Goal: Obtain resource: Download file/media

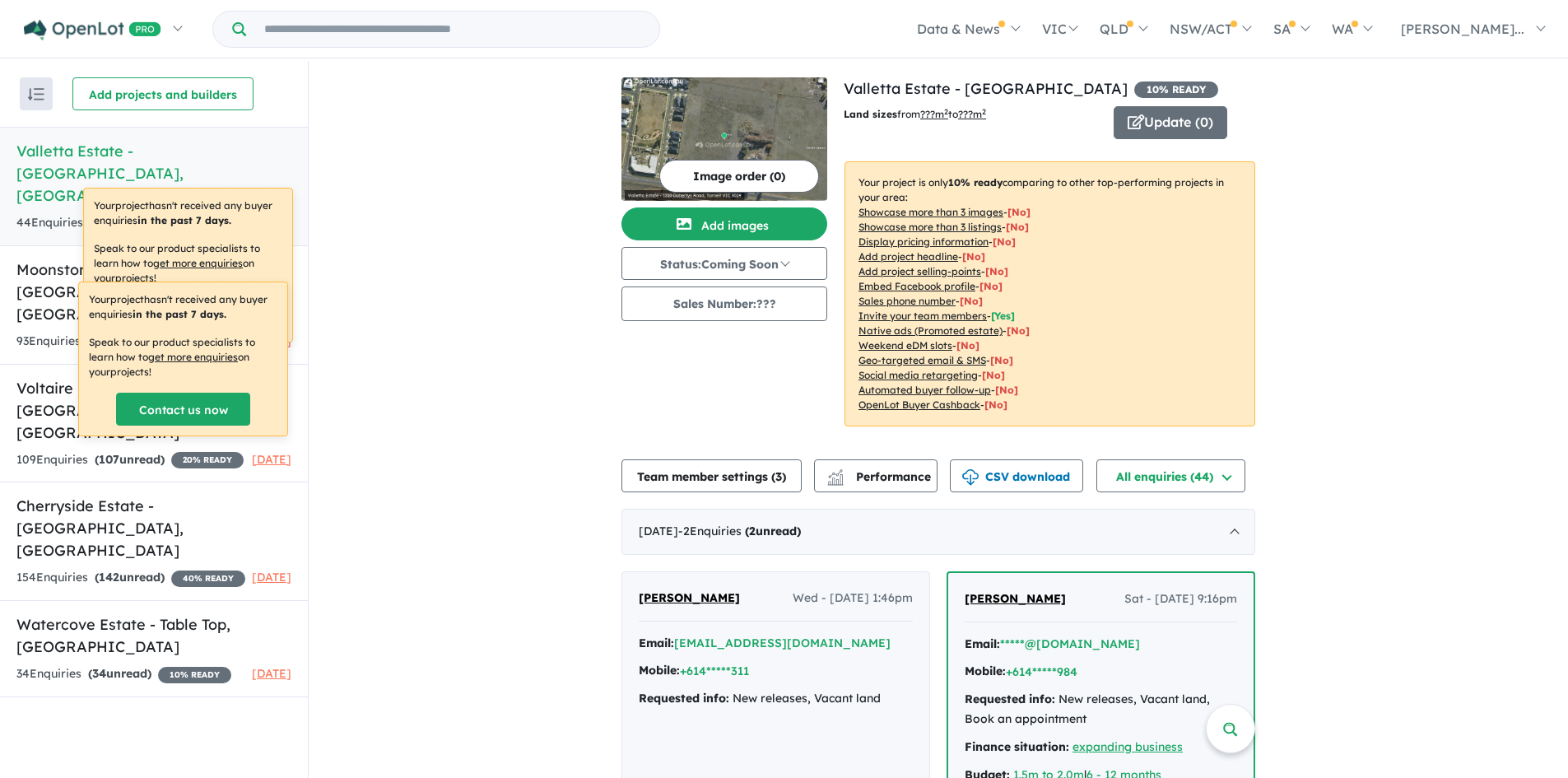
click at [133, 151] on h5 "[GEOGRAPHIC_DATA] - [GEOGRAPHIC_DATA] , [GEOGRAPHIC_DATA]" at bounding box center [153, 173] width 275 height 66
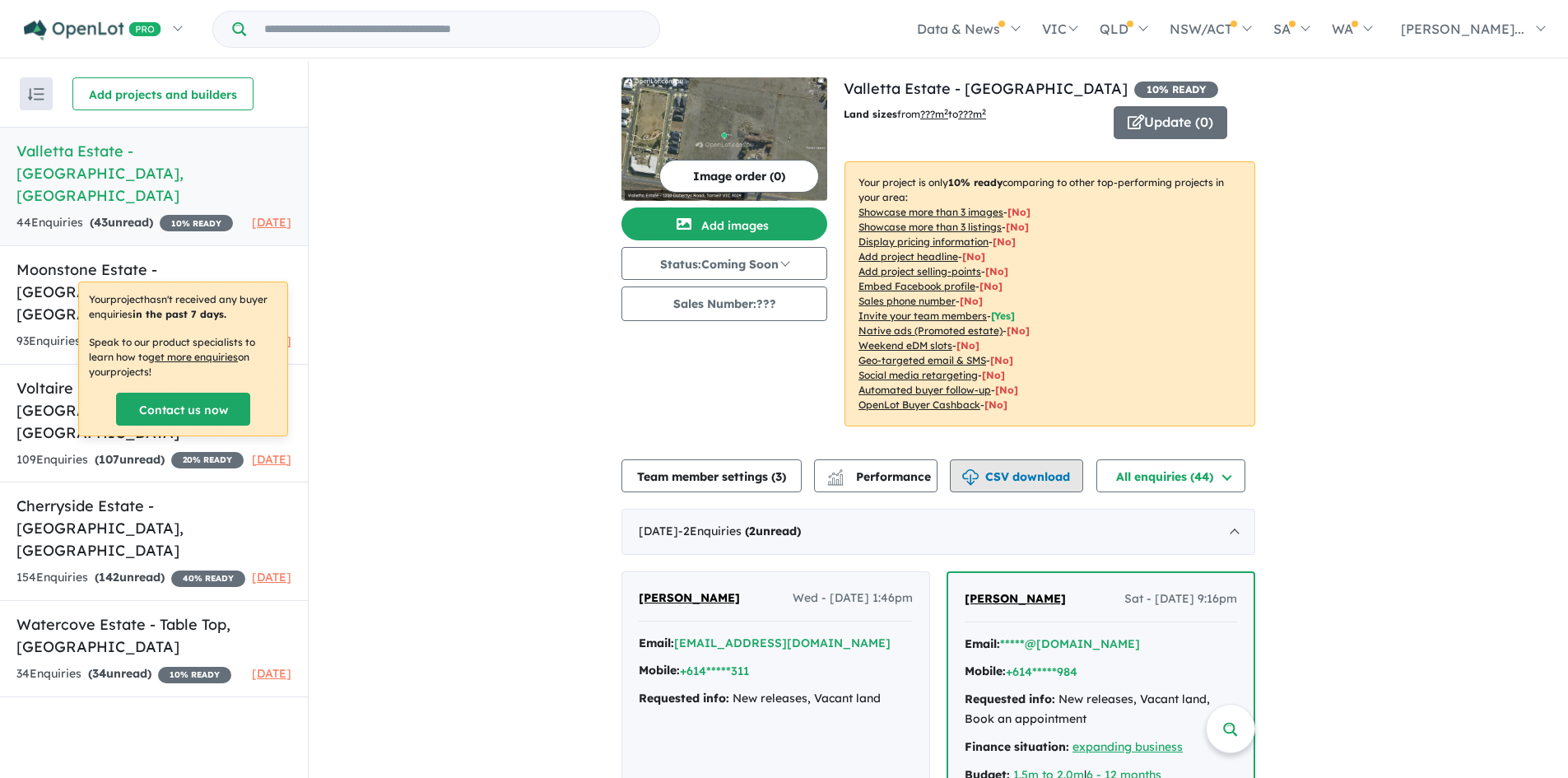
click at [982, 480] on button "CSV download" at bounding box center [1016, 476] width 133 height 33
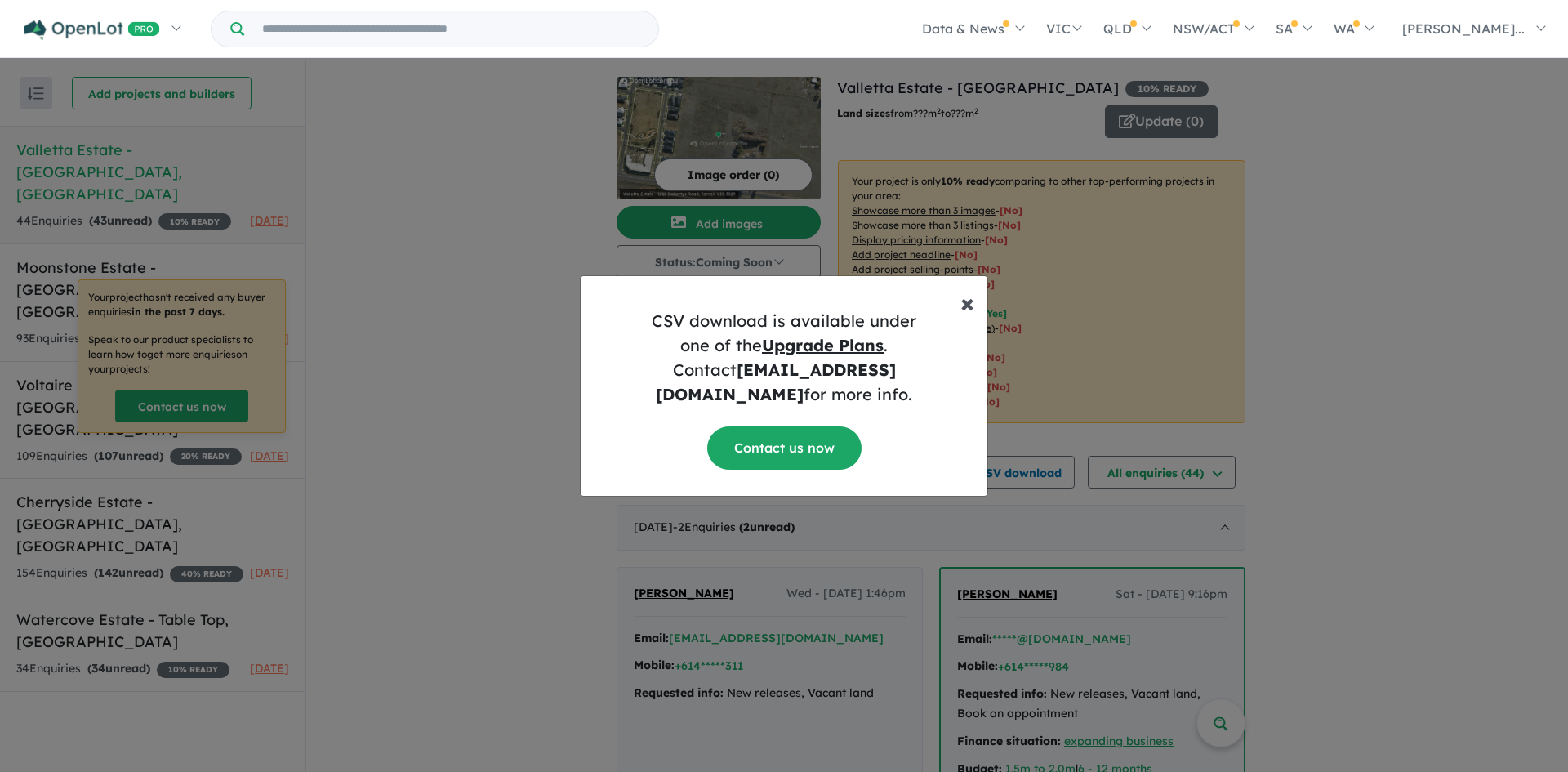
click at [959, 310] on button "× Close" at bounding box center [967, 296] width 40 height 39
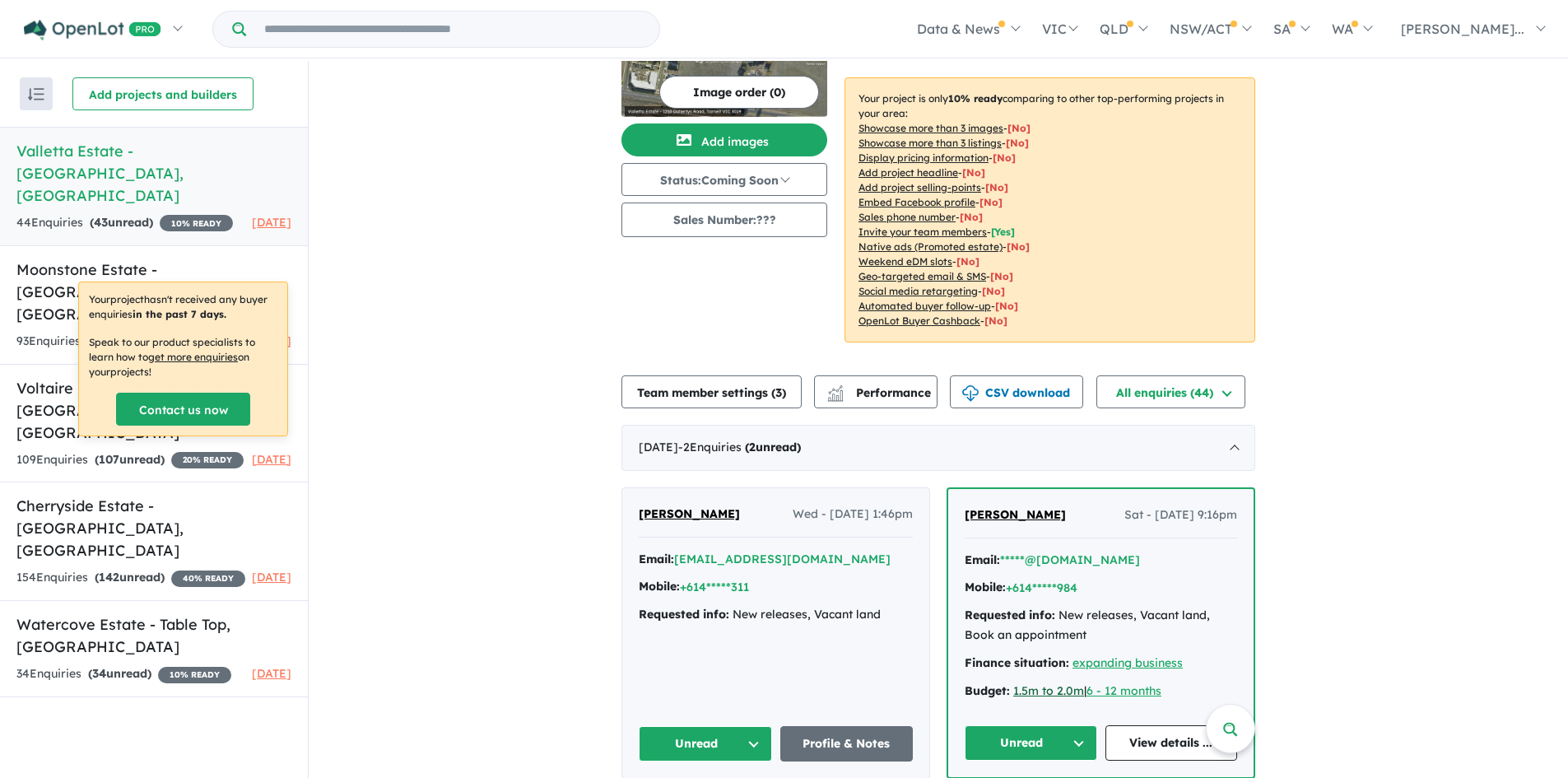
scroll to position [247, 0]
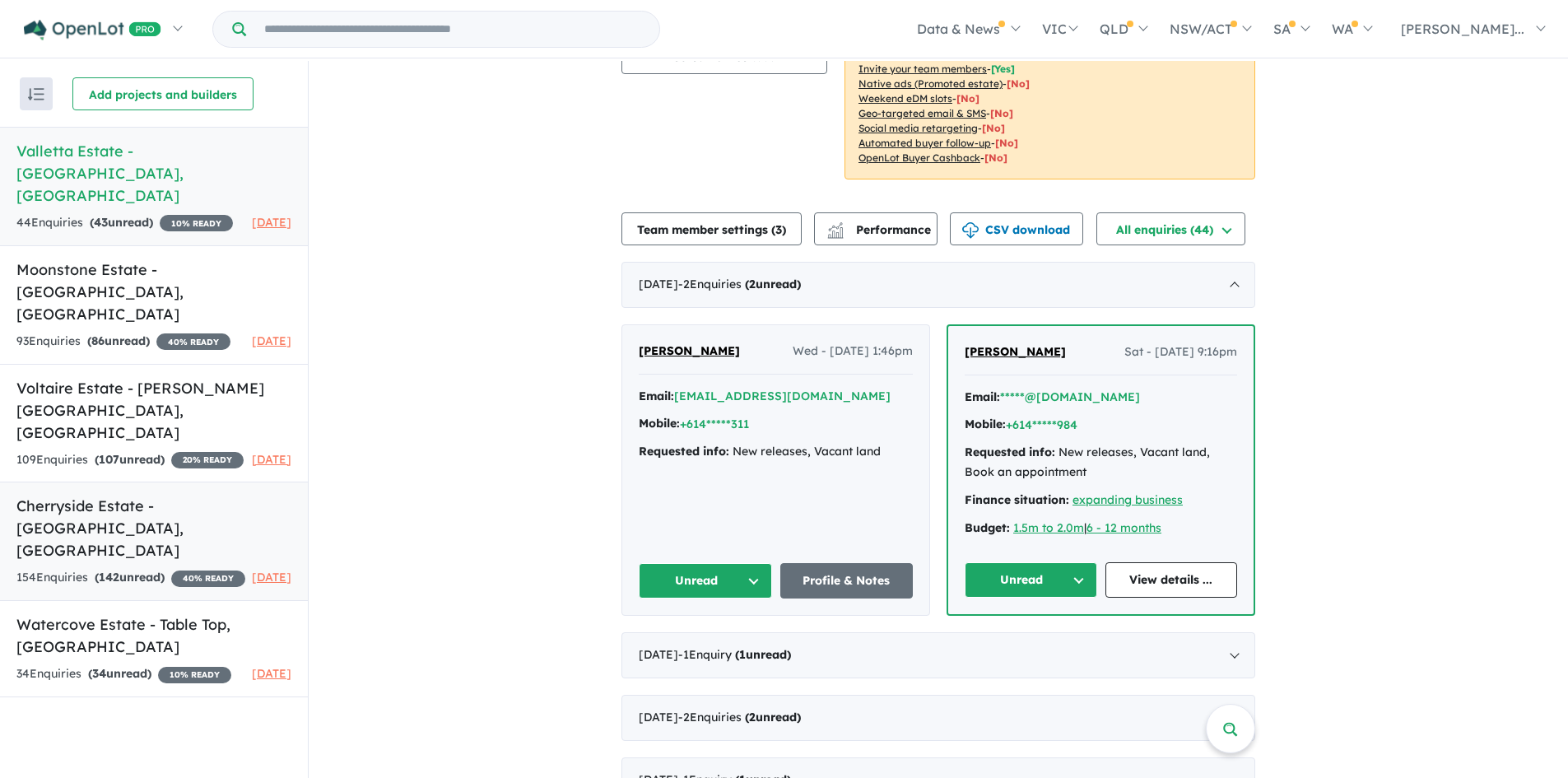
click at [129, 495] on h5 "Cherryside Estate - [GEOGRAPHIC_DATA] , [GEOGRAPHIC_DATA]" at bounding box center [153, 528] width 275 height 66
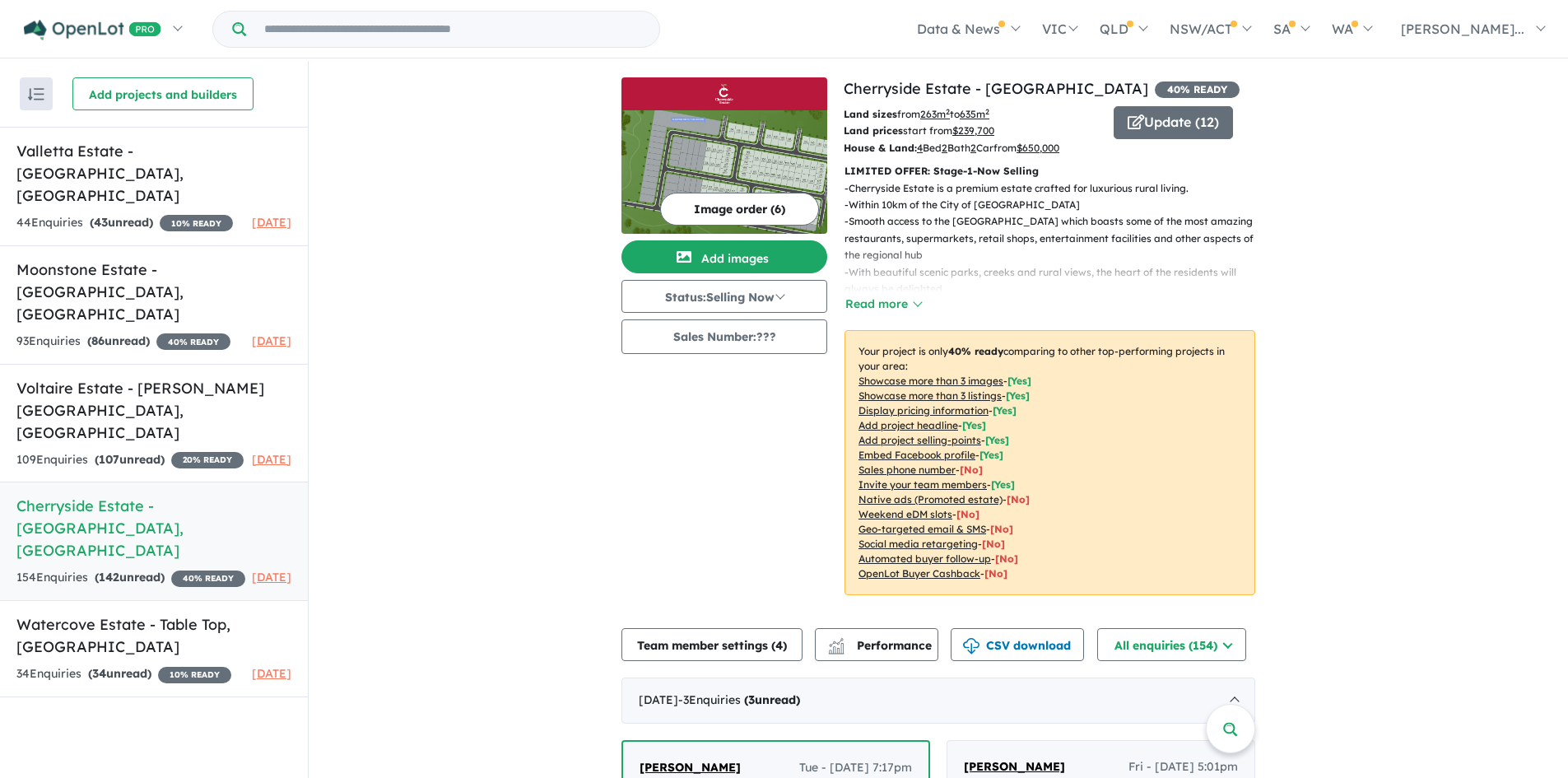
scroll to position [329, 0]
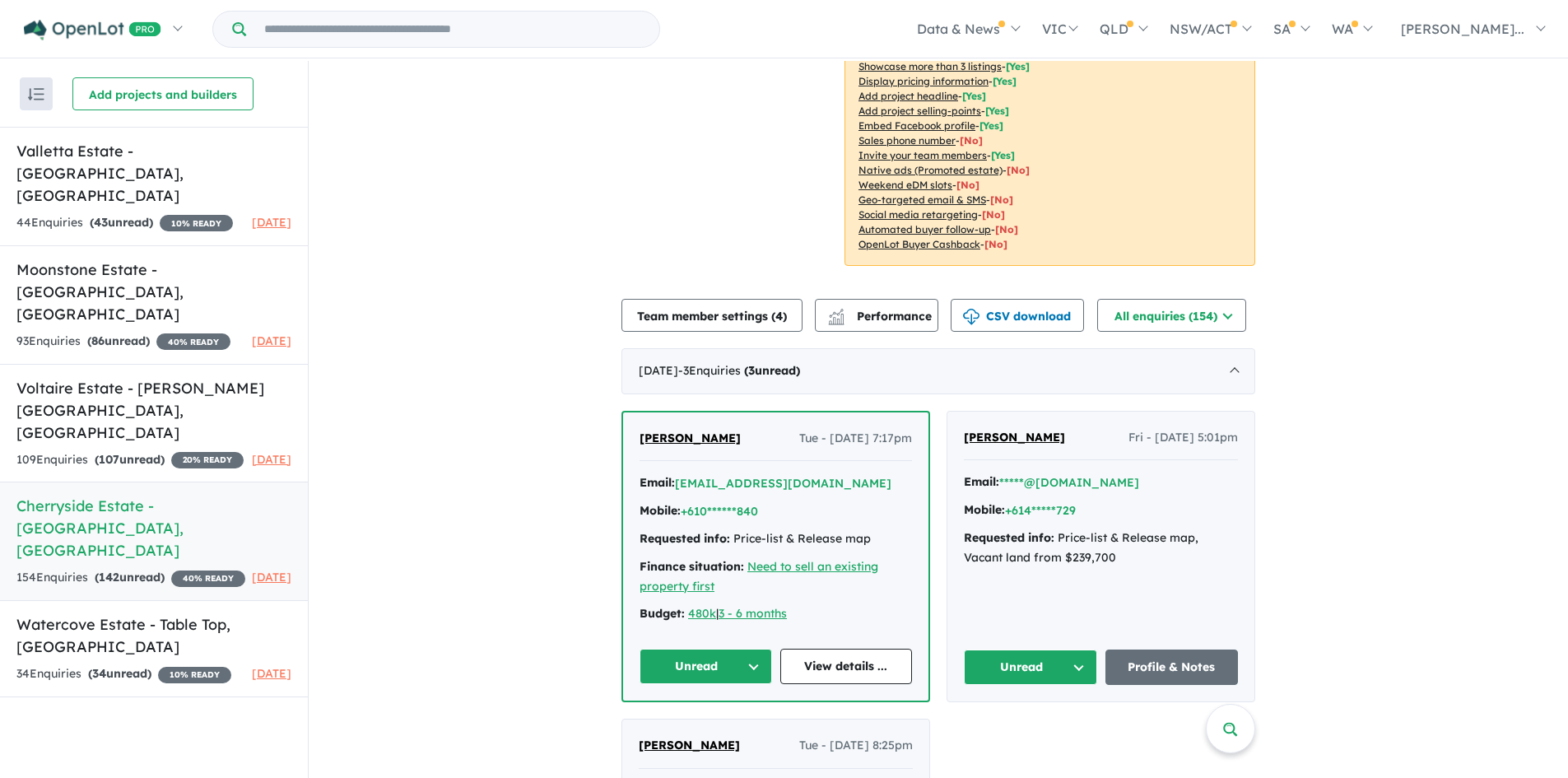
click at [196, 495] on h5 "Cherryside Estate - [GEOGRAPHIC_DATA] , [GEOGRAPHIC_DATA]" at bounding box center [153, 528] width 275 height 66
click at [83, 151] on h5 "[GEOGRAPHIC_DATA] - [GEOGRAPHIC_DATA] , [GEOGRAPHIC_DATA]" at bounding box center [153, 173] width 275 height 66
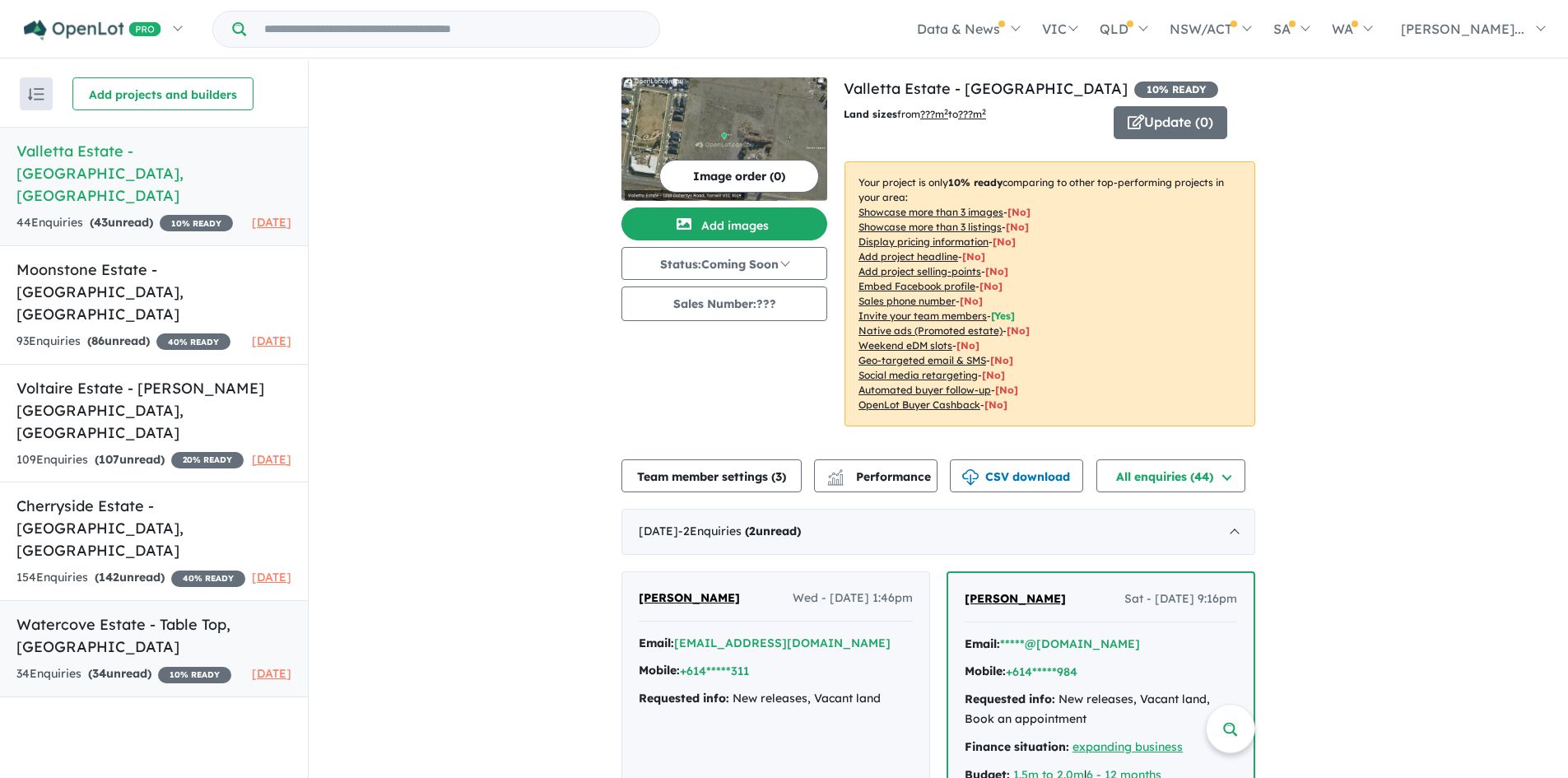
click at [70, 613] on h5 "Watercove Estate - [GEOGRAPHIC_DATA] , [GEOGRAPHIC_DATA]" at bounding box center [153, 634] width 275 height 44
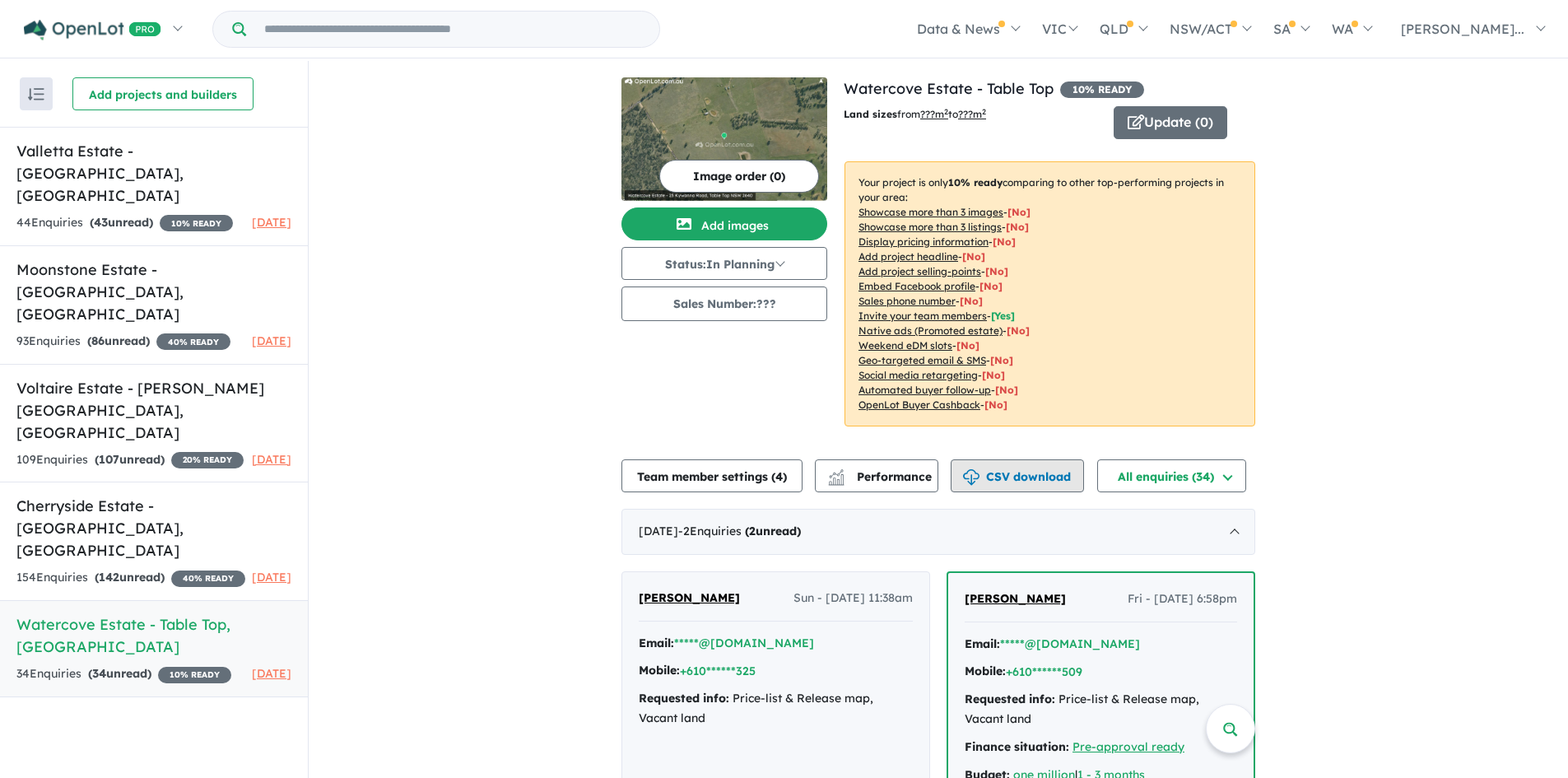
click at [975, 475] on img "button" at bounding box center [971, 477] width 17 height 17
